Goal: Use online tool/utility: Utilize a website feature to perform a specific function

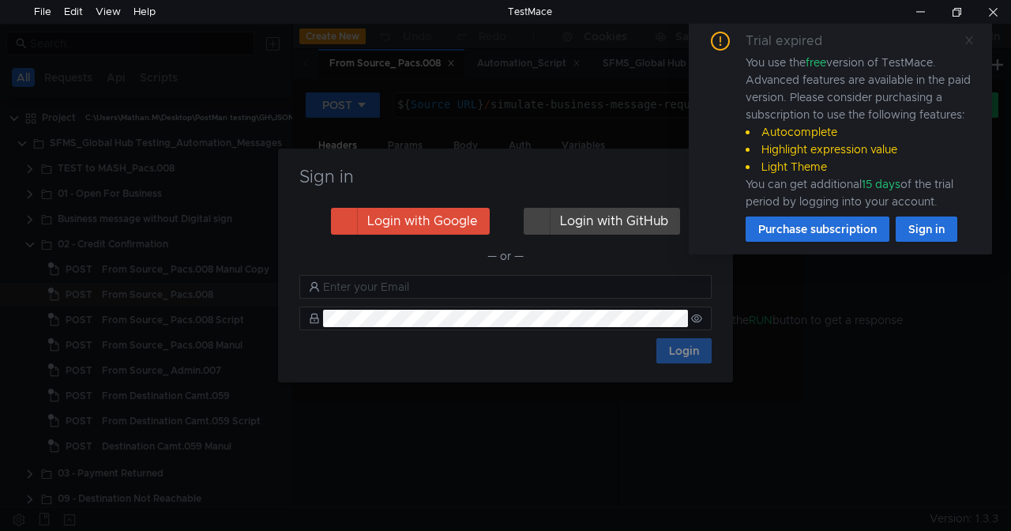
click at [970, 38] on icon at bounding box center [969, 40] width 8 height 8
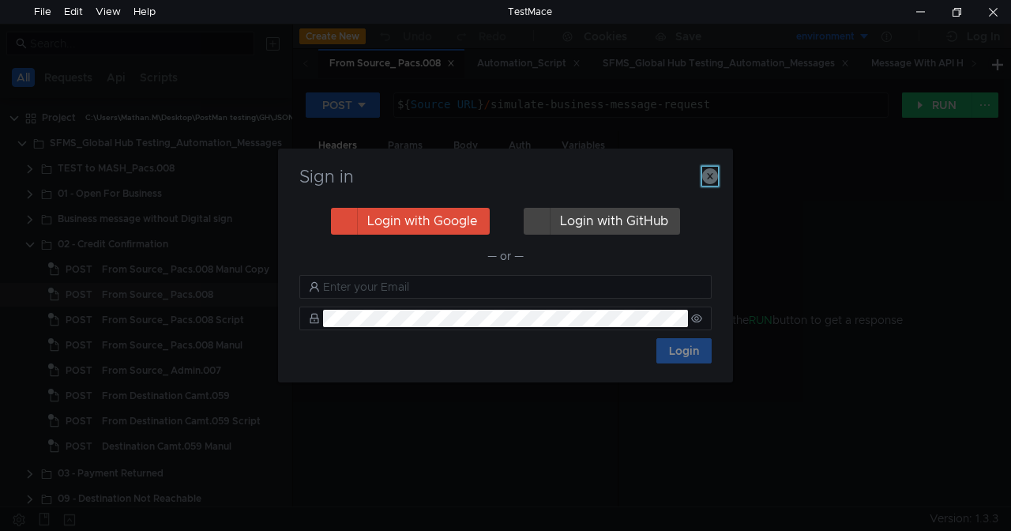
click at [703, 171] on icon "button" at bounding box center [710, 176] width 16 height 16
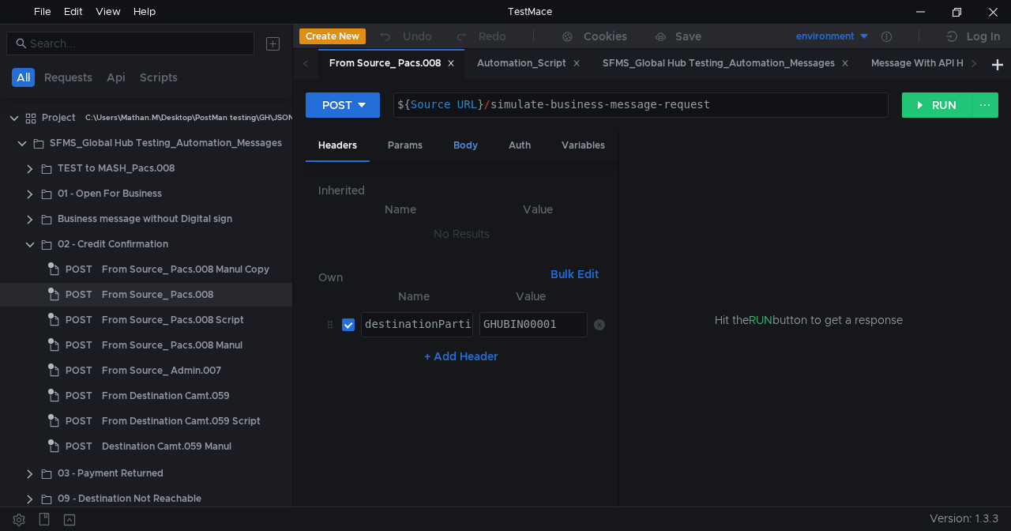
click at [457, 147] on div "Body" at bounding box center [466, 145] width 50 height 29
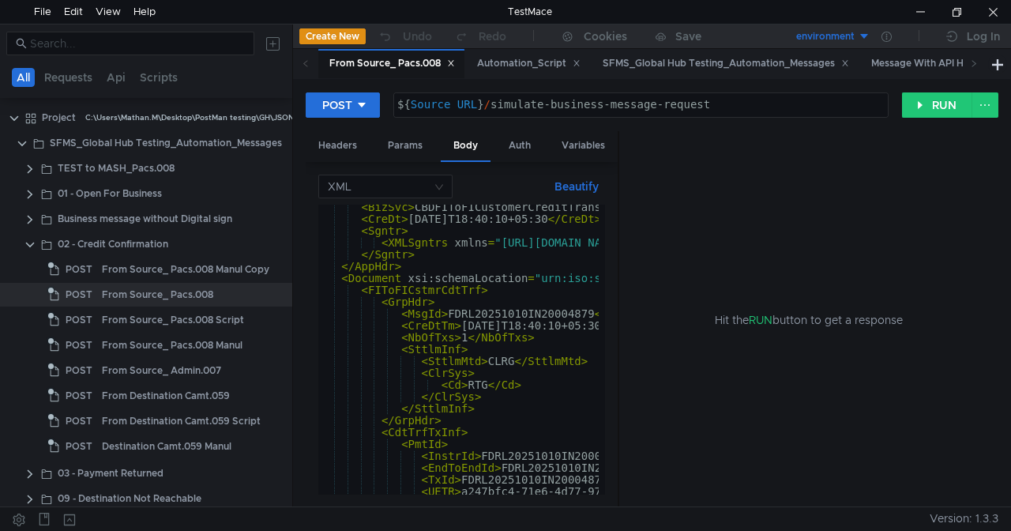
scroll to position [276, 0]
drag, startPoint x: 341, startPoint y: 276, endPoint x: 400, endPoint y: 282, distance: 58.7
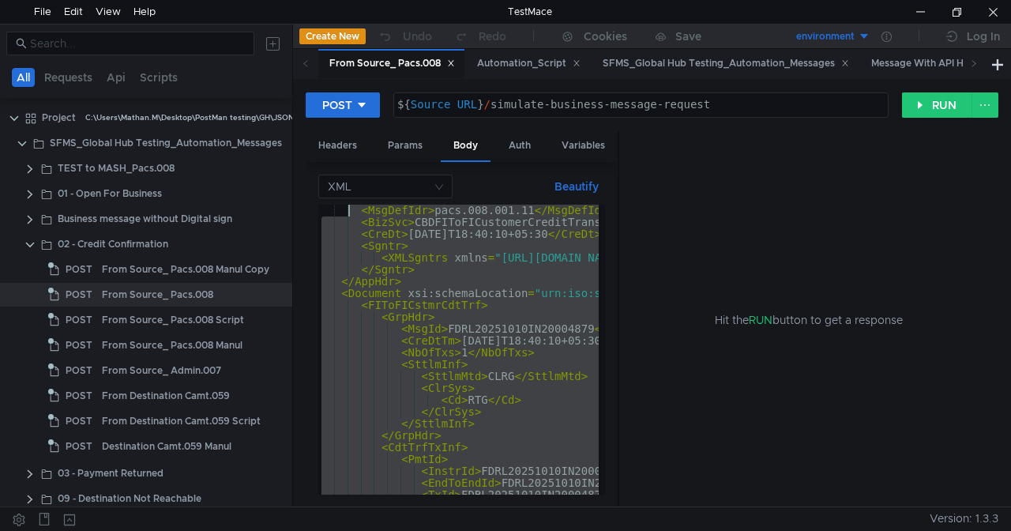
scroll to position [248, 0]
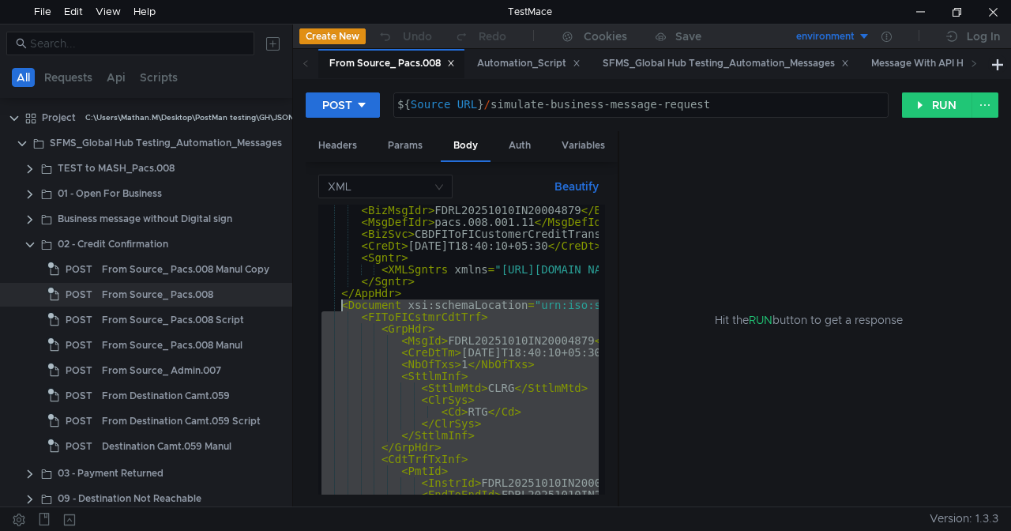
drag, startPoint x: 412, startPoint y: 465, endPoint x: 342, endPoint y: 309, distance: 171.4
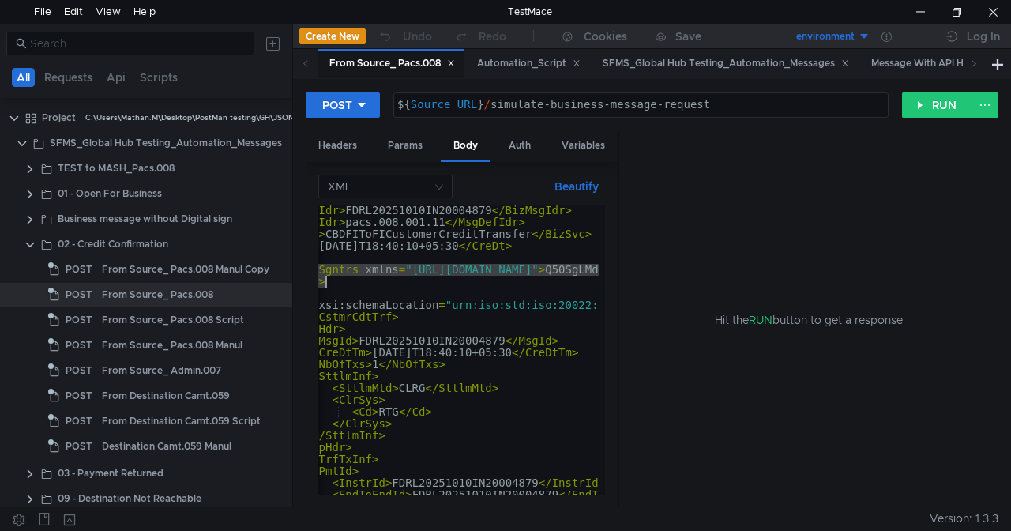
scroll to position [0, 95]
drag, startPoint x: 374, startPoint y: 268, endPoint x: 589, endPoint y: 264, distance: 214.8
type textarea "<XMLSgntrs xmlns="[URL][DOMAIN_NAME]">Q50SgLMd8sQO233uSq8r8g0Da7E55R4/0qF3cgD25…"
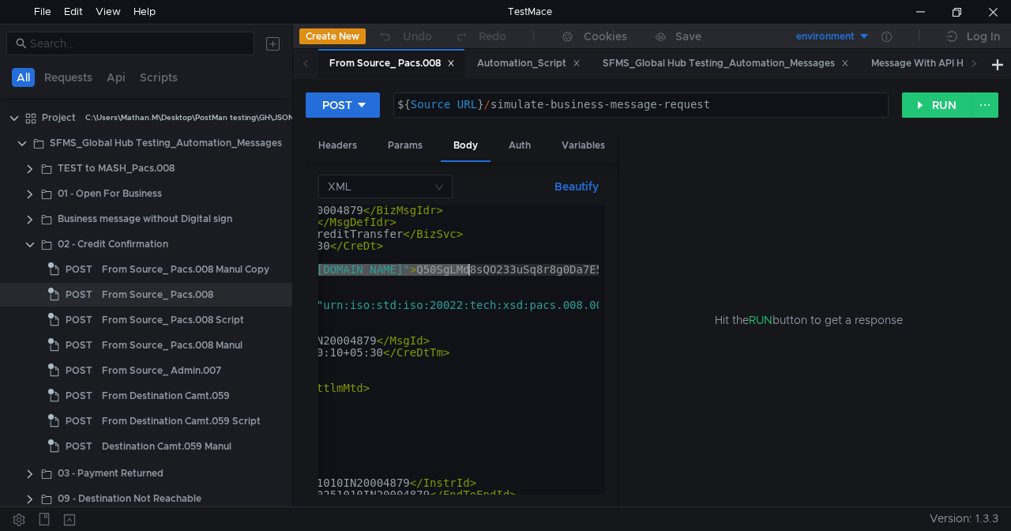
scroll to position [0, 218]
drag, startPoint x: 617, startPoint y: 184, endPoint x: 851, endPoint y: 177, distance: 234.6
click at [851, 177] on as-split "Headers Params Body Auth Variables Other XML Beautify <XMLSgntrs xmlns="[URL][D…" at bounding box center [652, 319] width 693 height 377
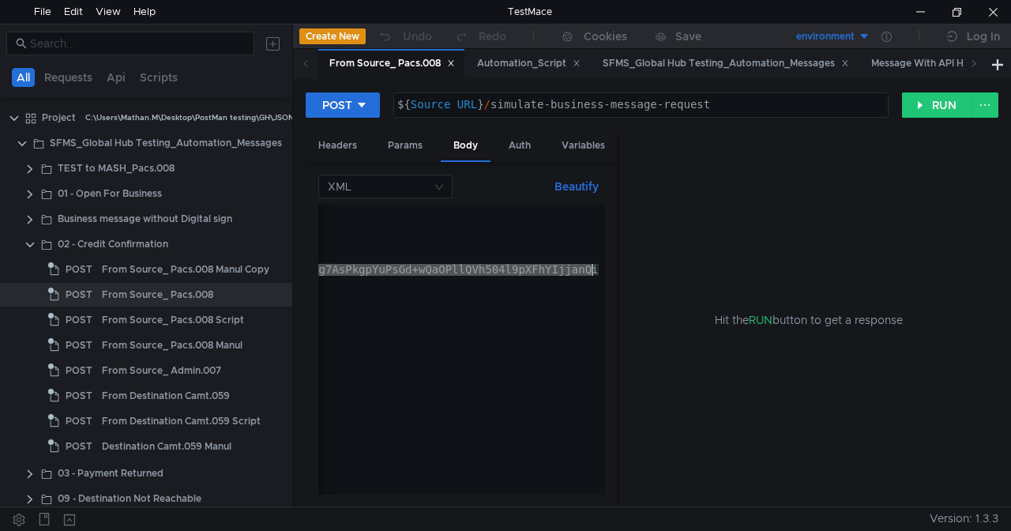
scroll to position [0, 2824]
drag, startPoint x: 517, startPoint y: 268, endPoint x: 719, endPoint y: 269, distance: 202.2
click at [719, 269] on as-split "Headers Params Body Auth Variables Other XML Beautify <XMLSgntrs xmlns="[URL][D…" at bounding box center [652, 319] width 693 height 377
click at [407, 269] on div "< BizMsgIdr > FDRL20251010IN20004879 </ BizMsgIdr > < MsgDefIdr > pacs.008.001.…" at bounding box center [458, 350] width 280 height 290
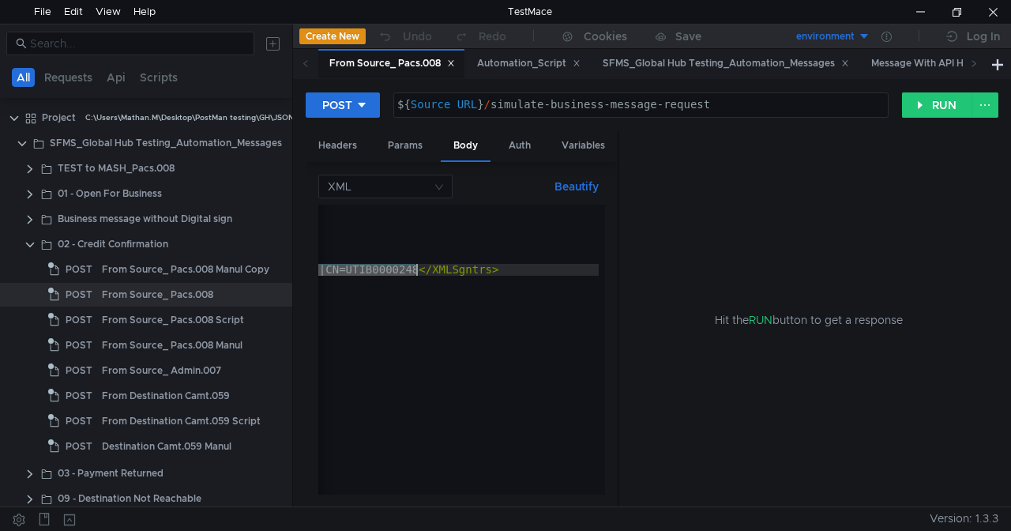
drag, startPoint x: 445, startPoint y: 265, endPoint x: 514, endPoint y: 267, distance: 68.7
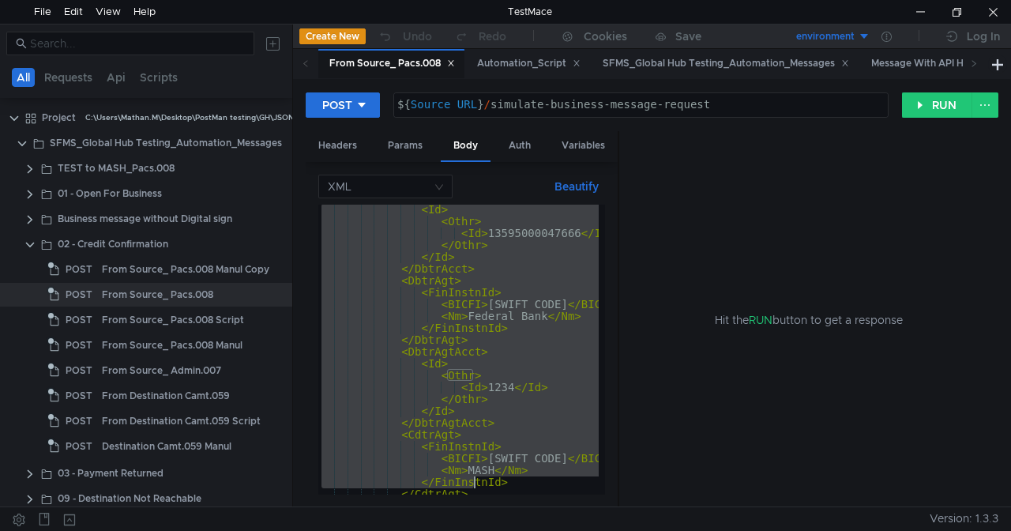
scroll to position [924, 0]
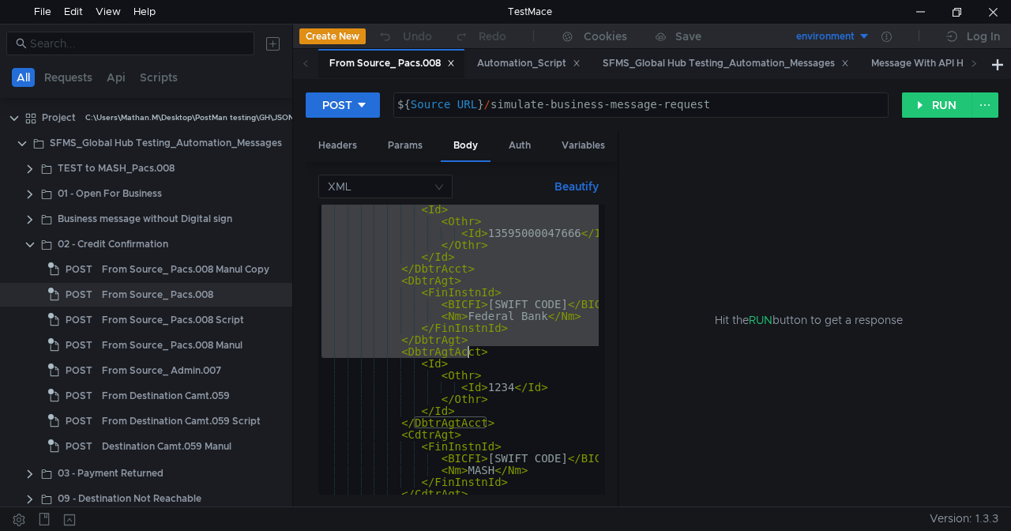
drag, startPoint x: 343, startPoint y: 300, endPoint x: 468, endPoint y: 355, distance: 136.9
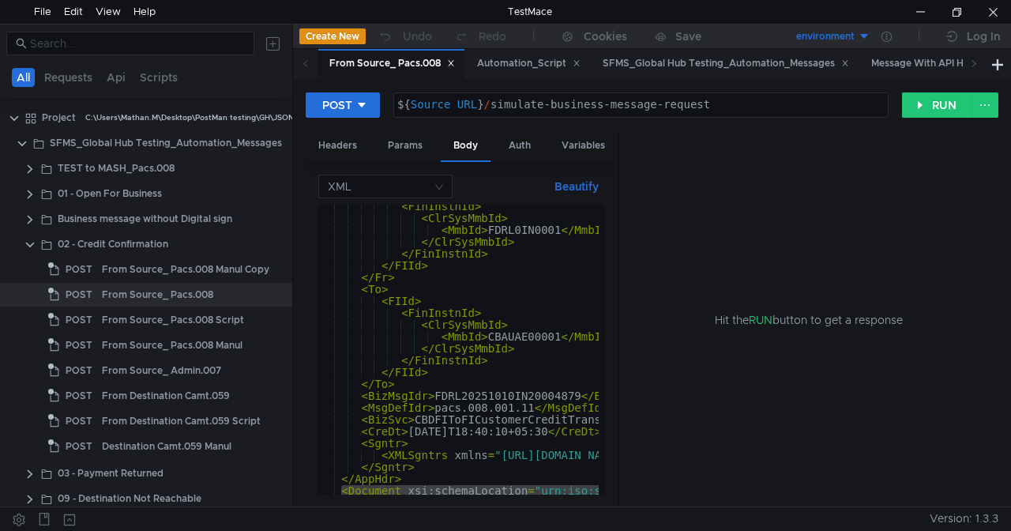
scroll to position [161, 0]
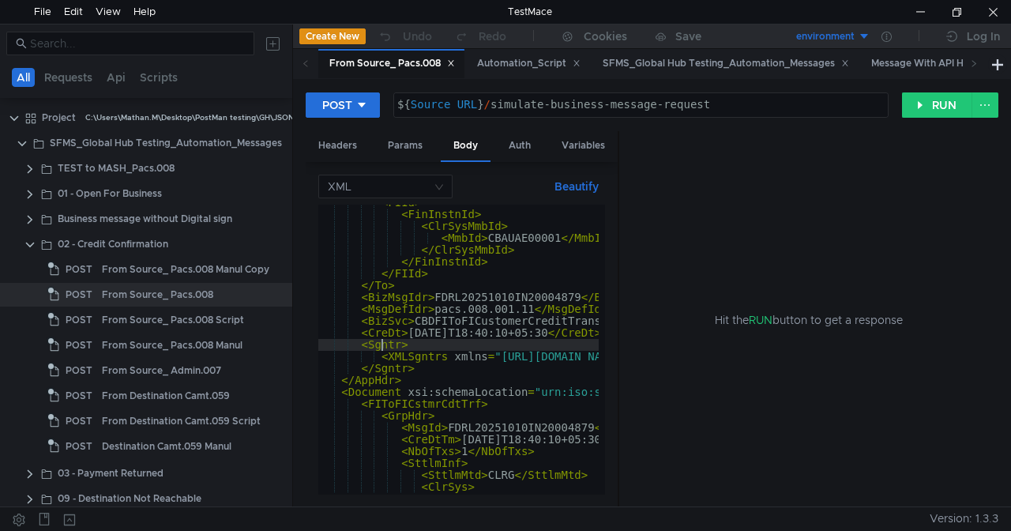
type textarea "<Sgntr>"
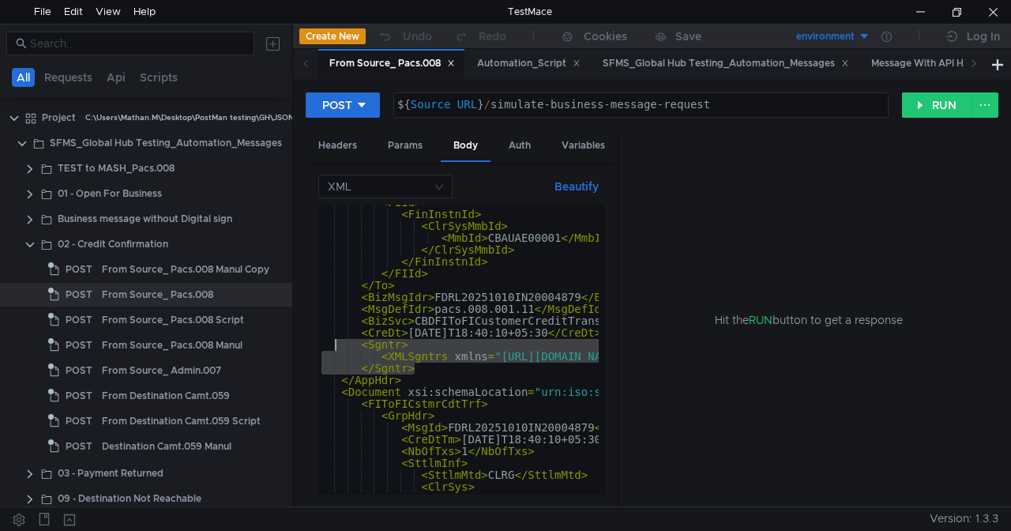
drag, startPoint x: 422, startPoint y: 369, endPoint x: 336, endPoint y: 342, distance: 89.4
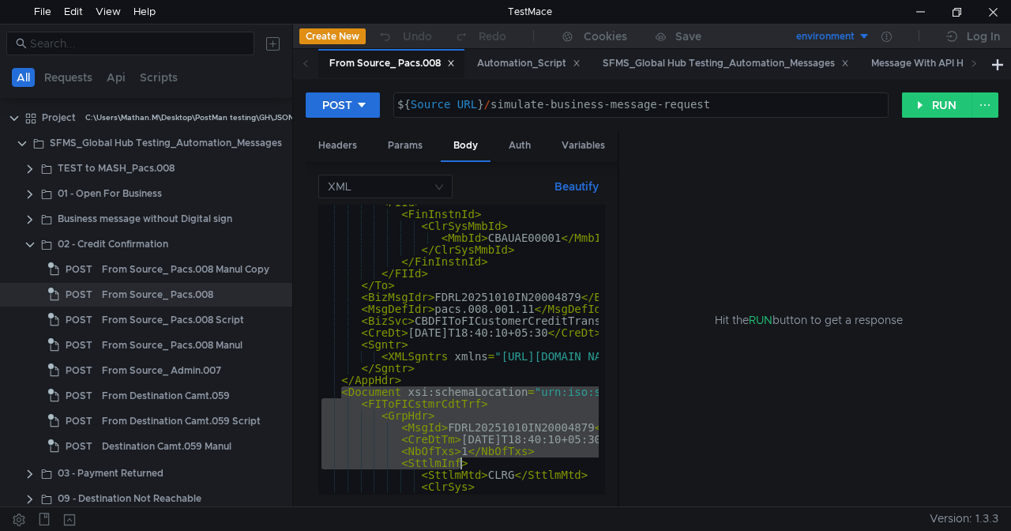
drag, startPoint x: 342, startPoint y: 392, endPoint x: 464, endPoint y: 460, distance: 139.3
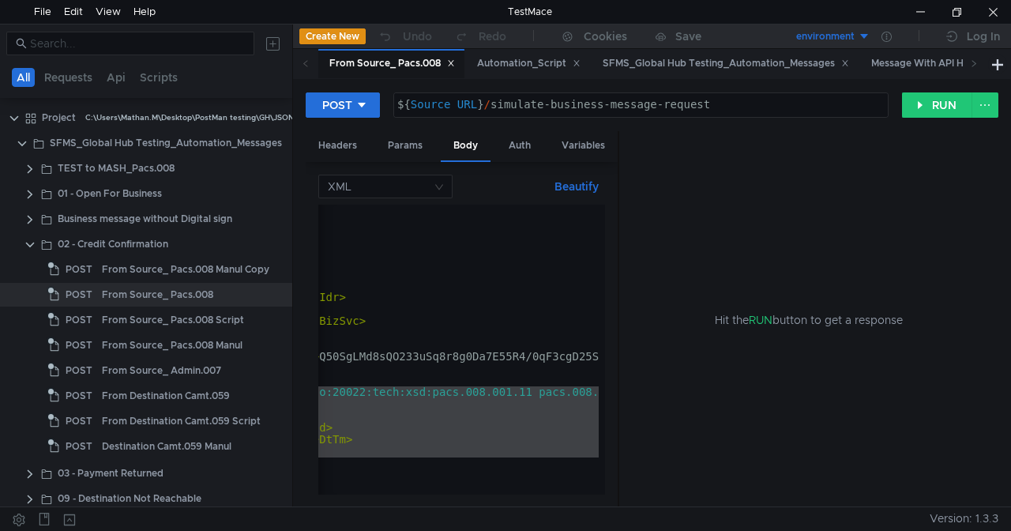
scroll to position [0, 317]
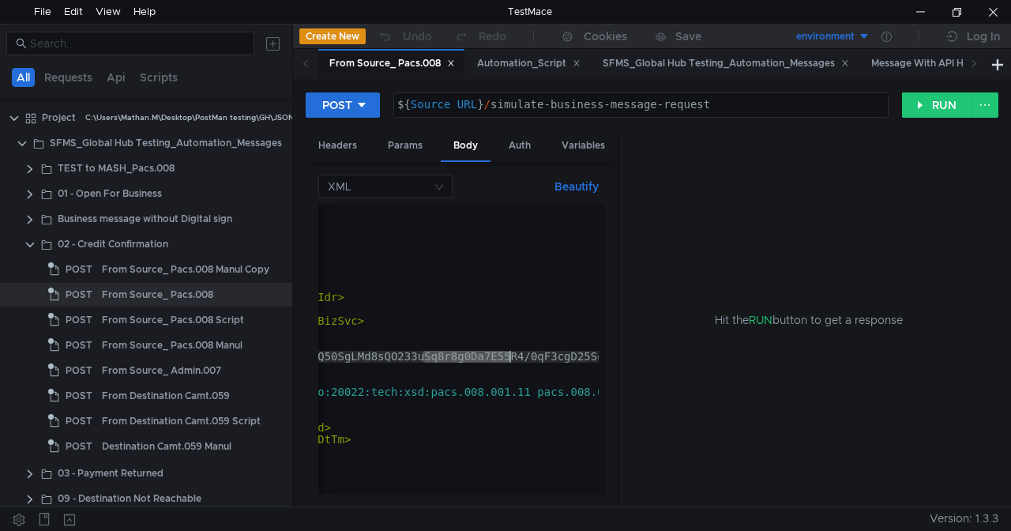
drag, startPoint x: 423, startPoint y: 357, endPoint x: 513, endPoint y: 354, distance: 90.1
type textarea "<XMLSgntrs xmlns="[URL][DOMAIN_NAME]">Q50SgLMd8sQO233uSq8r8g0Da7E55R4/0qF3cgD25…"
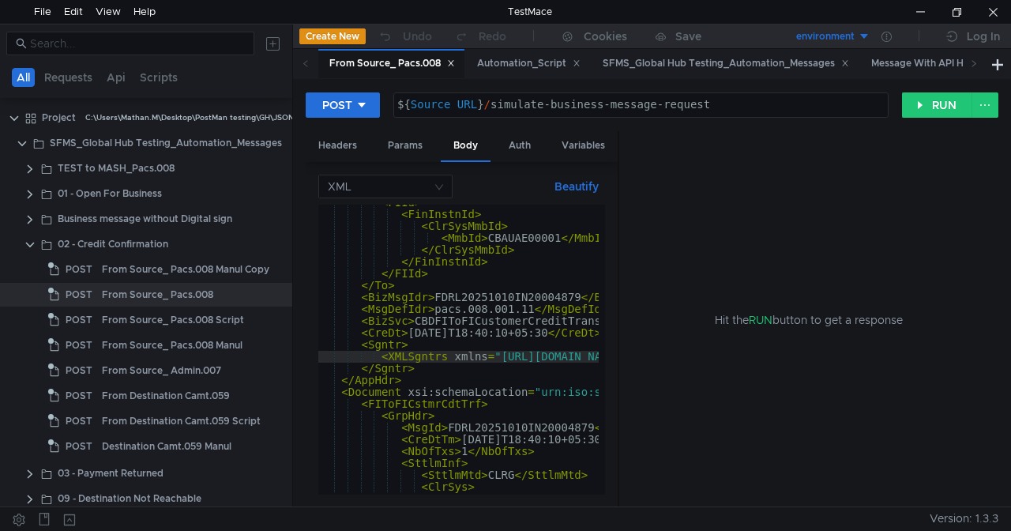
scroll to position [0, 0]
